Goal: Obtain resource: Obtain resource

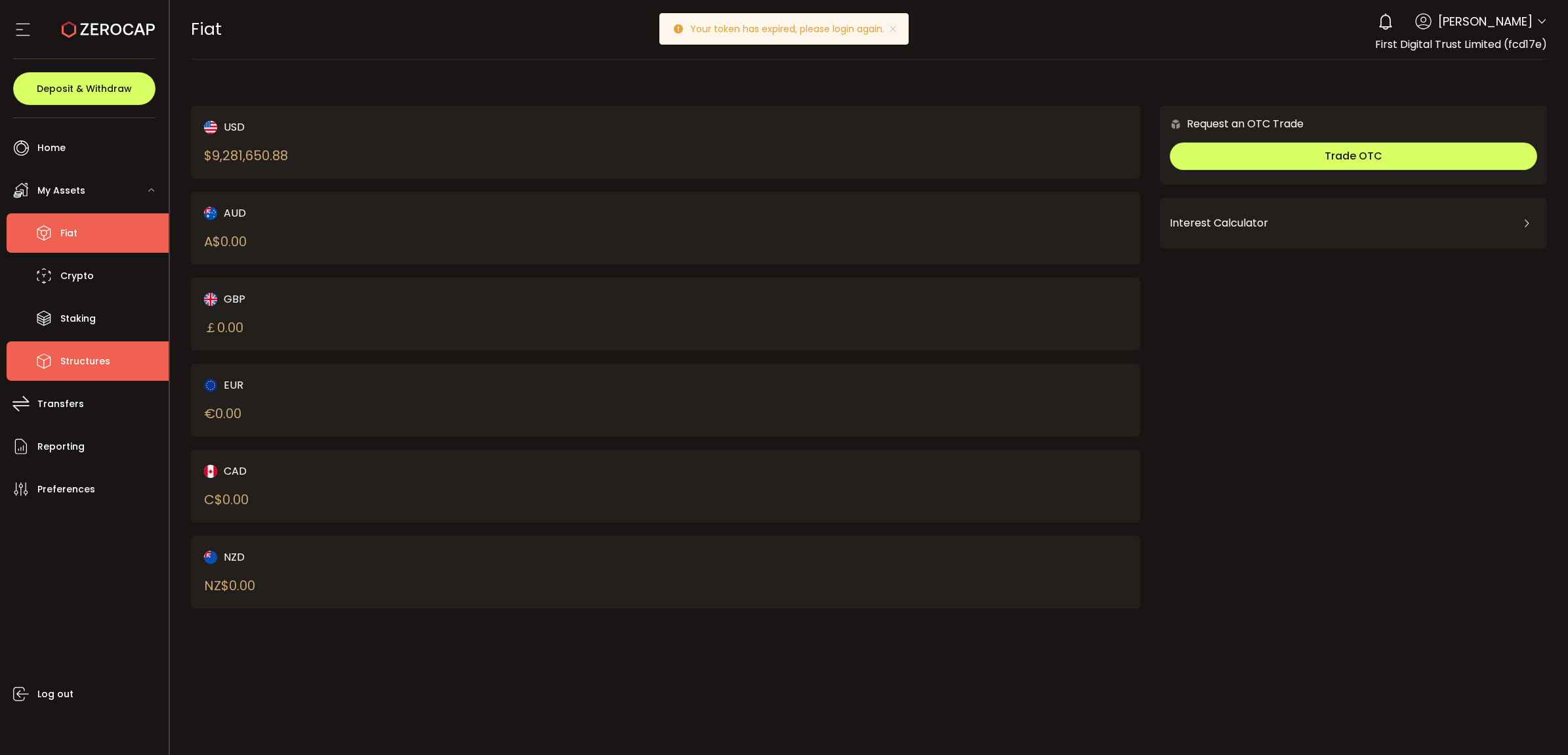
click at [108, 352] on li "Structures" at bounding box center [87, 361] width 162 height 40
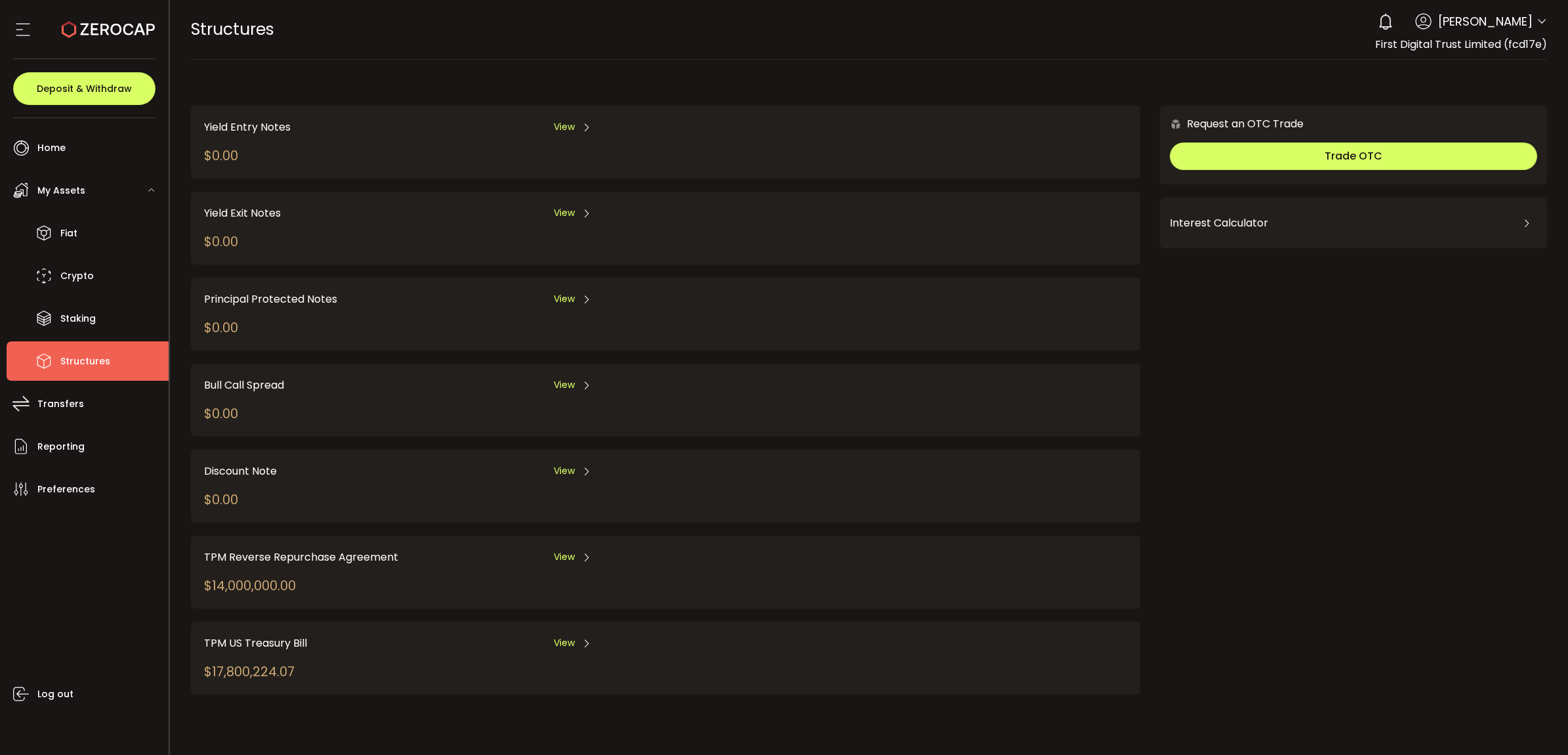
click at [558, 638] on span "View" at bounding box center [564, 643] width 21 height 14
click at [556, 555] on span "View" at bounding box center [564, 557] width 21 height 14
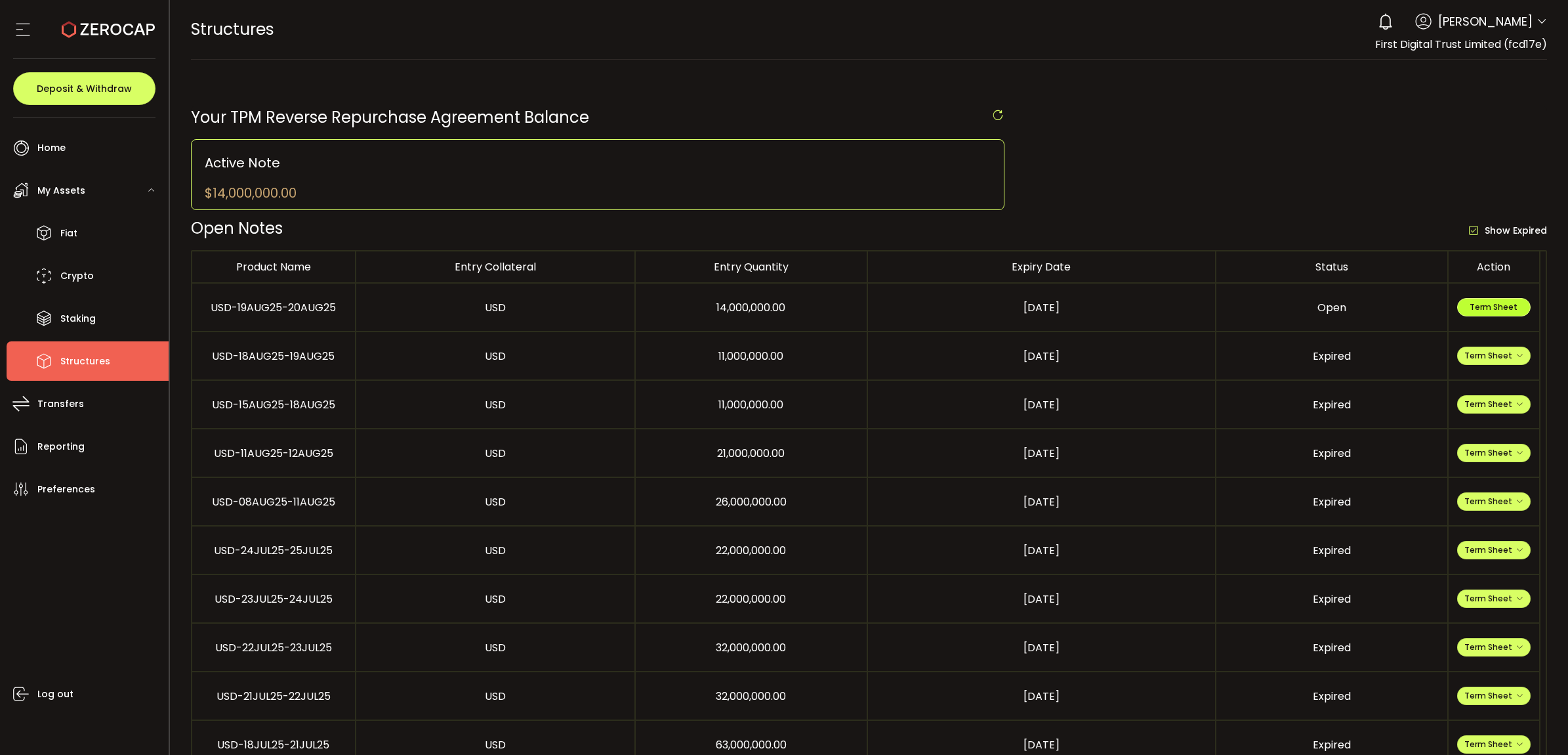
click at [1471, 303] on span "Term Sheet" at bounding box center [1493, 307] width 48 height 11
